Goal: Download file/media

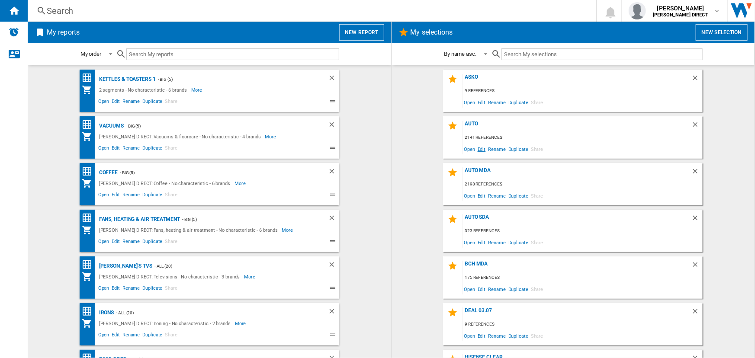
click at [481, 149] on span "Edit" at bounding box center [481, 149] width 11 height 12
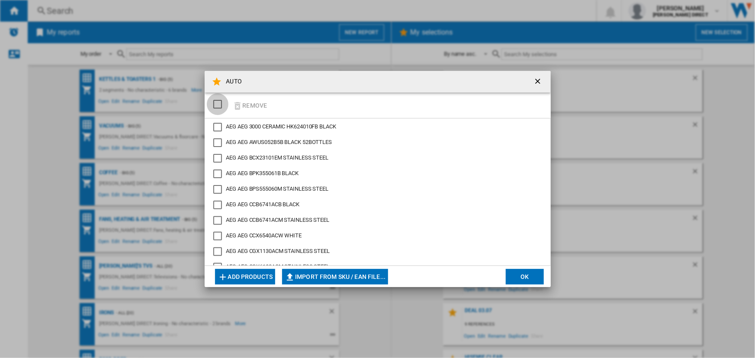
click at [219, 103] on div "SELECTIONS.EDITION_POPUP.SELECT_DESELECT" at bounding box center [217, 104] width 9 height 9
click at [246, 102] on button "Remove" at bounding box center [250, 105] width 40 height 20
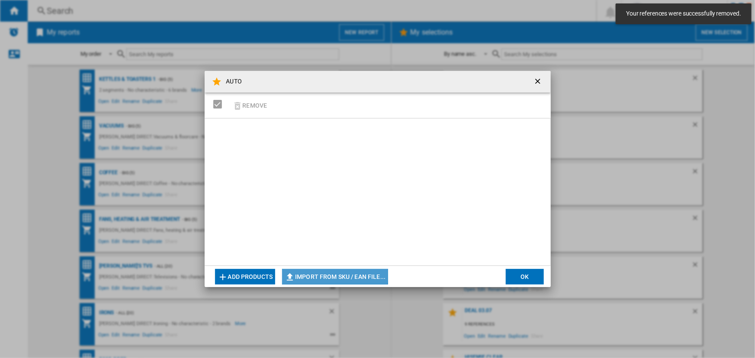
click at [328, 273] on button "Import from SKU / EAN file..." at bounding box center [335, 277] width 106 height 16
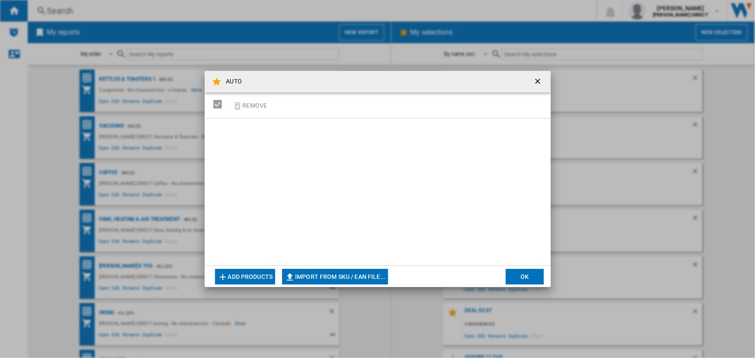
type input "**********"
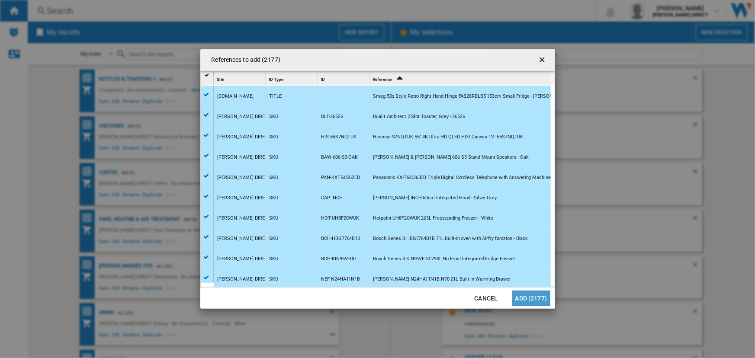
click at [532, 296] on button "Add (2177)" at bounding box center [531, 299] width 38 height 16
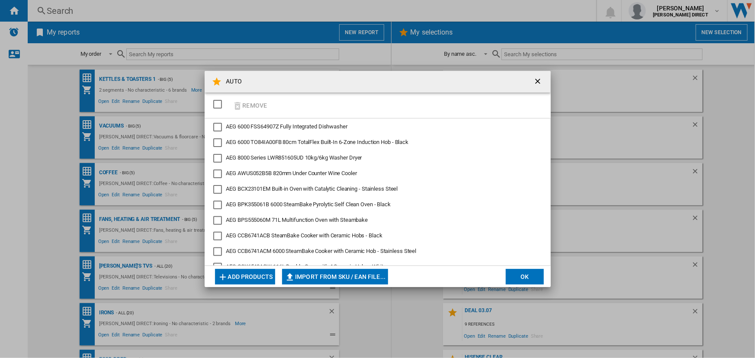
click at [520, 279] on button "OK" at bounding box center [525, 277] width 38 height 16
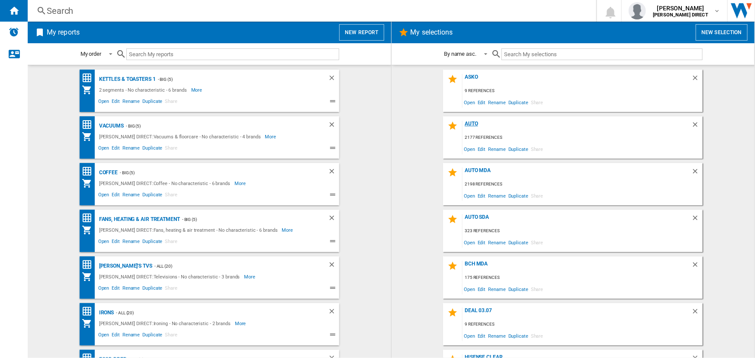
click at [470, 125] on div "AUTO" at bounding box center [576, 127] width 229 height 12
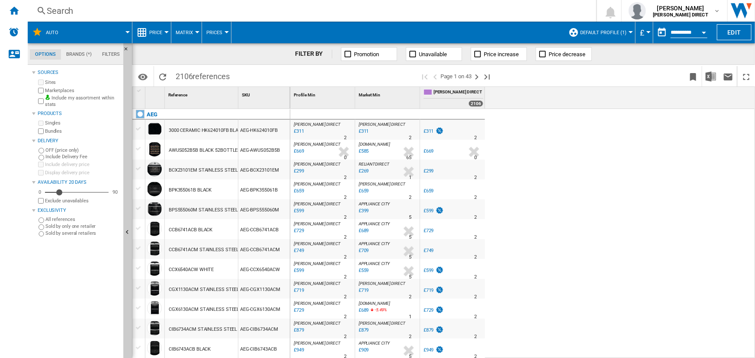
click at [610, 28] on button "Default profile (1)" at bounding box center [605, 33] width 51 height 22
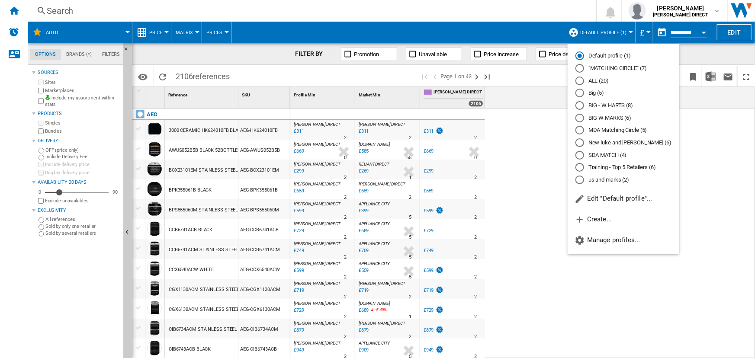
click at [614, 68] on body "In order to access Insight, please log out and log in again OK NEW Search Searc…" at bounding box center [377, 179] width 755 height 358
click at [591, 67] on md-radio-button ""MATCHING CIRCLE" (7)" at bounding box center [623, 68] width 96 height 8
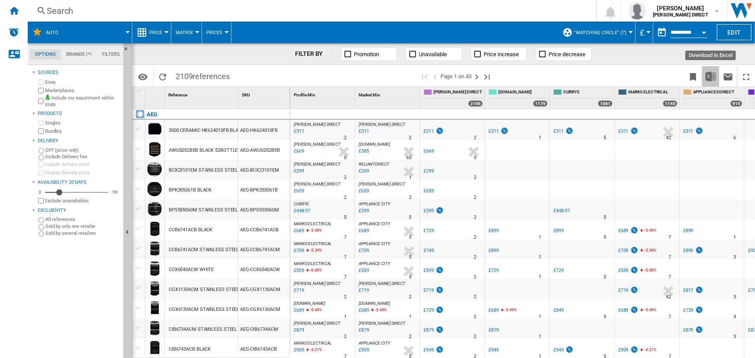
click at [710, 76] on img "Download in Excel" at bounding box center [711, 76] width 10 height 10
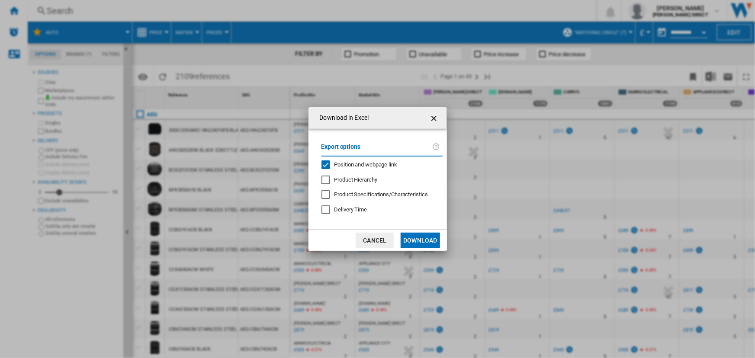
click at [373, 164] on span "Position and webpage link" at bounding box center [365, 164] width 63 height 6
click at [419, 237] on button "Download" at bounding box center [420, 241] width 39 height 16
